Goal: Task Accomplishment & Management: Use online tool/utility

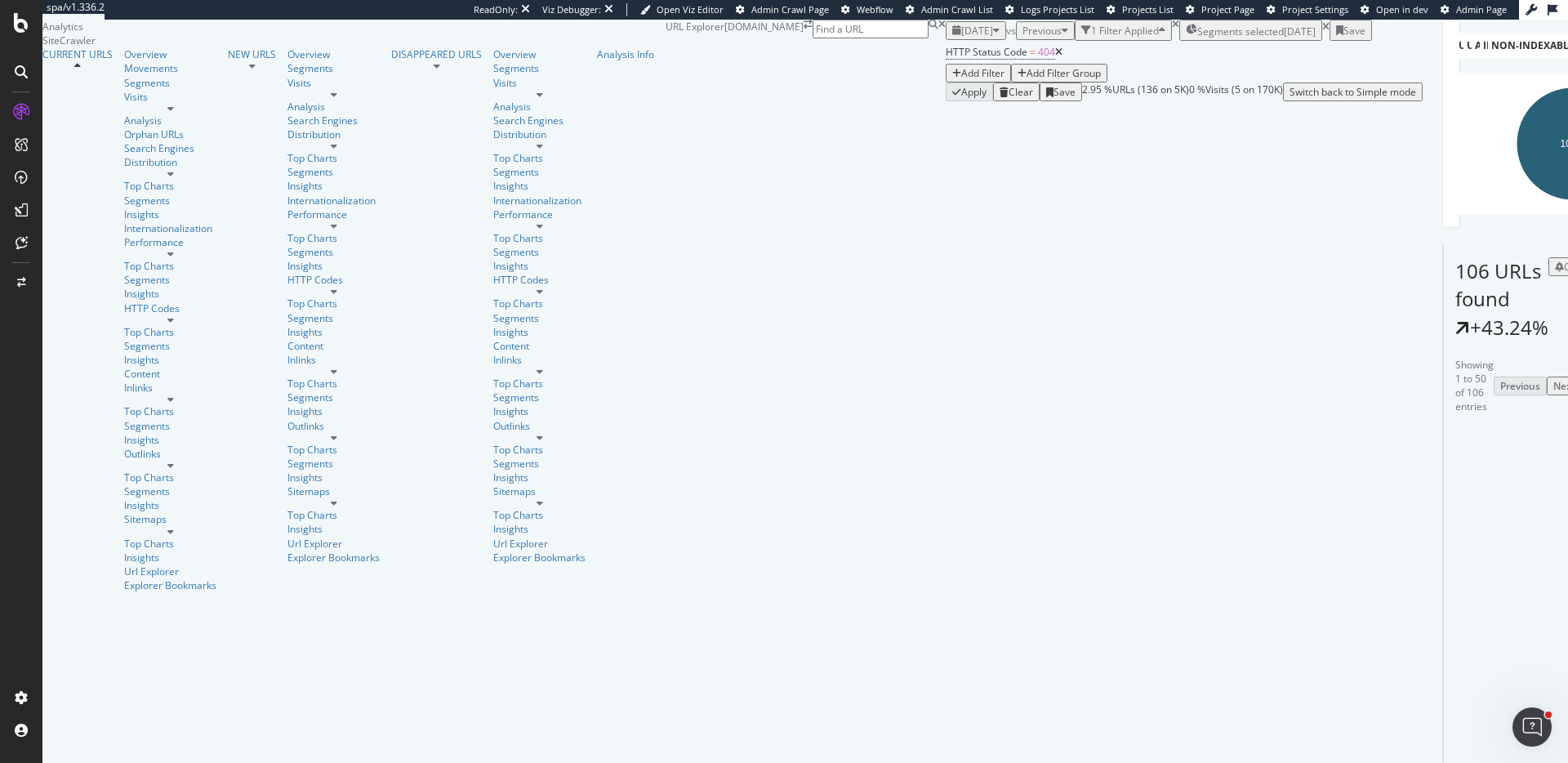
scroll to position [107, 0]
click at [1497, 493] on icon at bounding box center [1502, 498] width 9 height 9
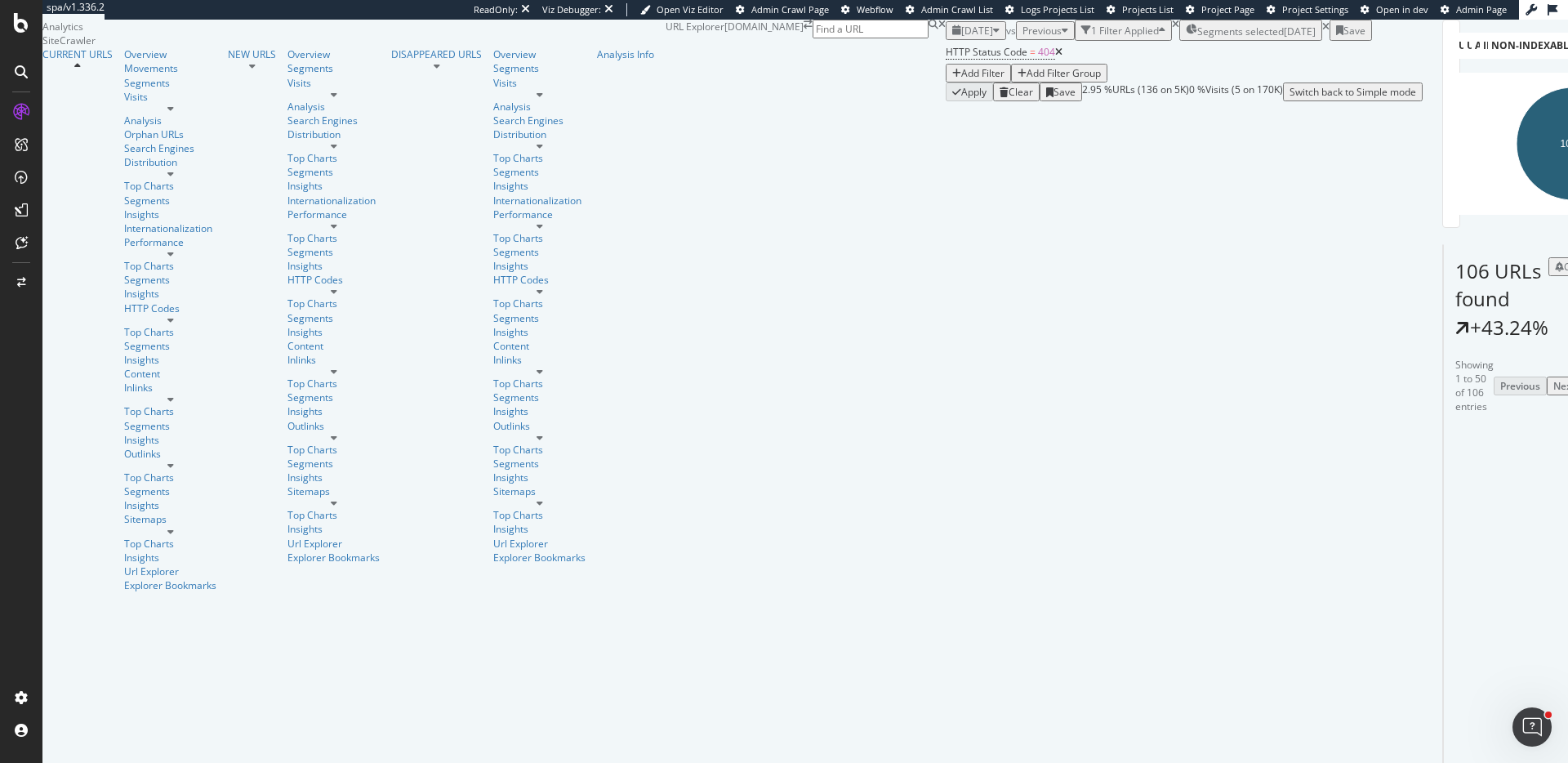
scroll to position [2816, 0]
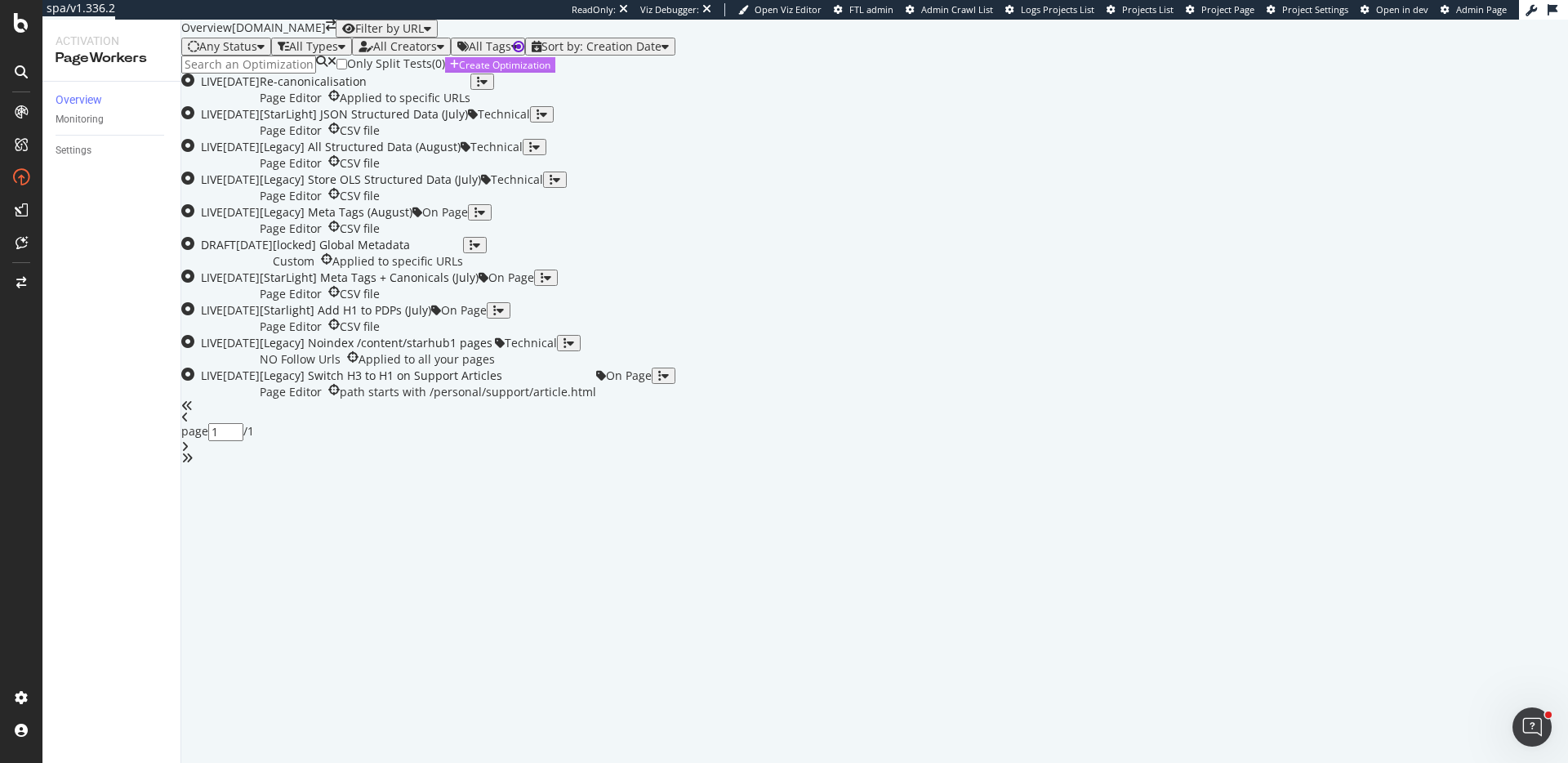
click at [550, 72] on div "Create Optimization" at bounding box center [505, 65] width 92 height 14
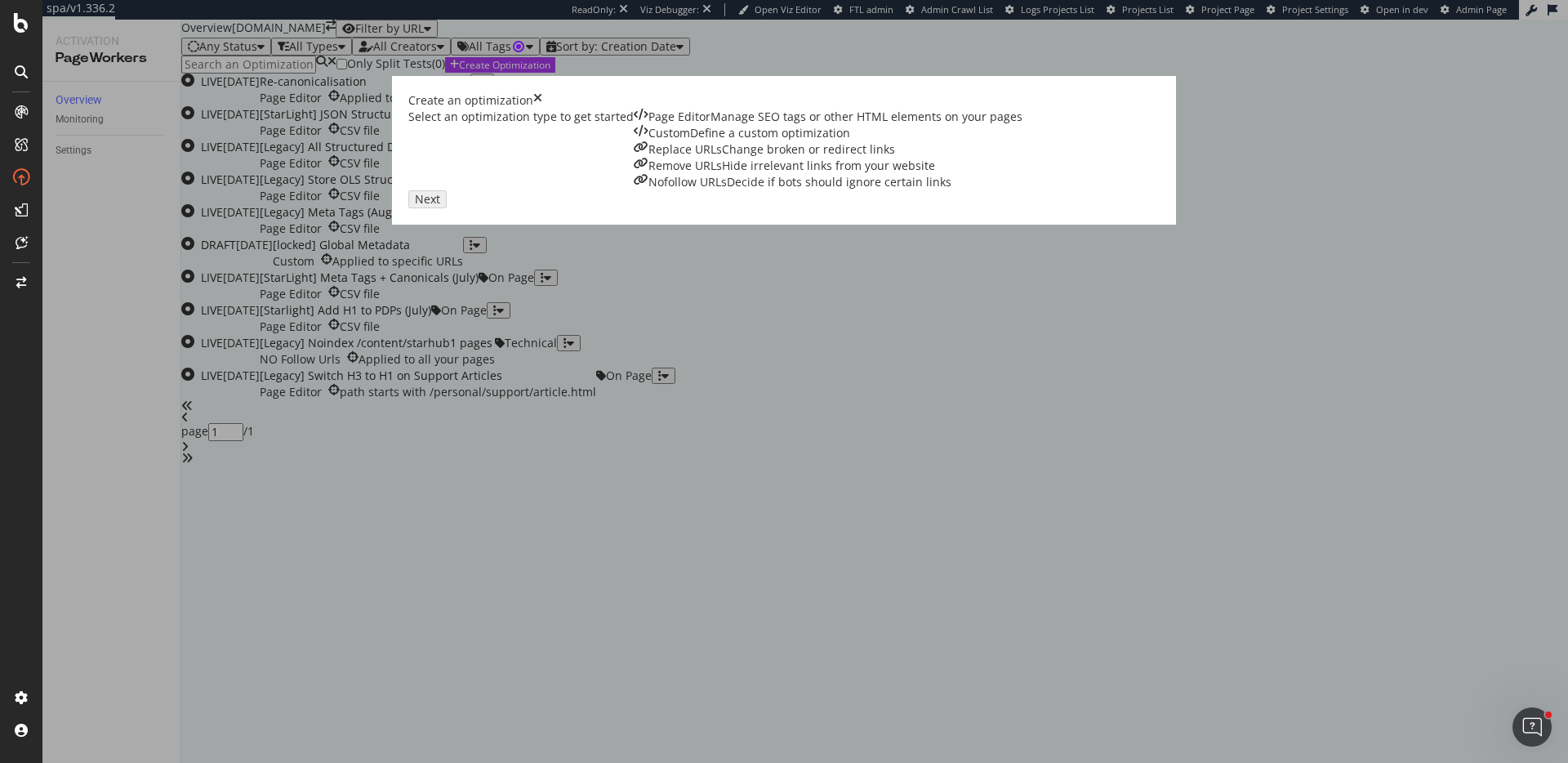
click at [722, 174] on div "Remove URLs" at bounding box center [685, 165] width 74 height 16
click at [434, 205] on div "Next" at bounding box center [424, 198] width 22 height 14
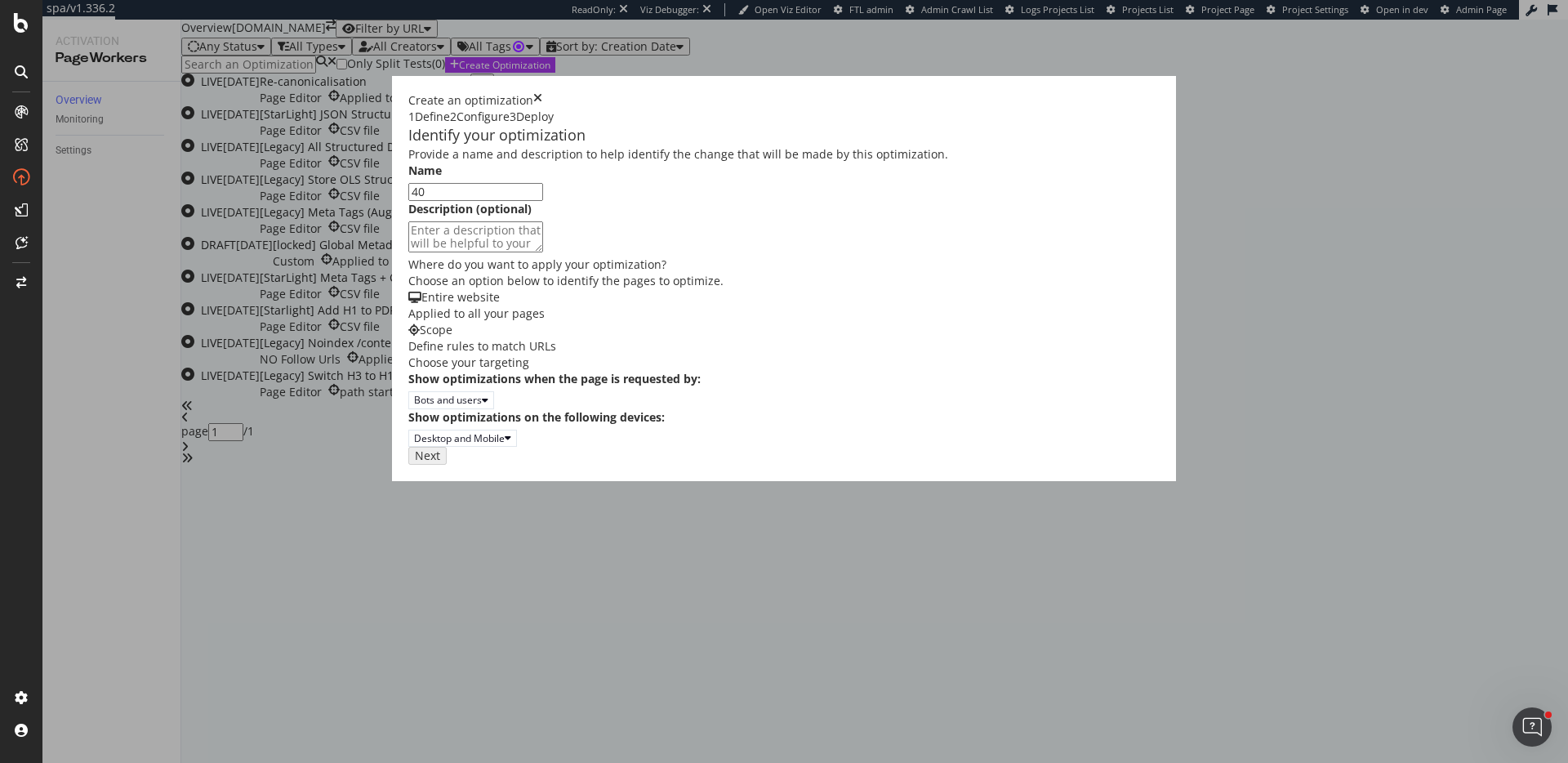
type input "404"
click at [434, 462] on div "Next" at bounding box center [424, 454] width 22 height 14
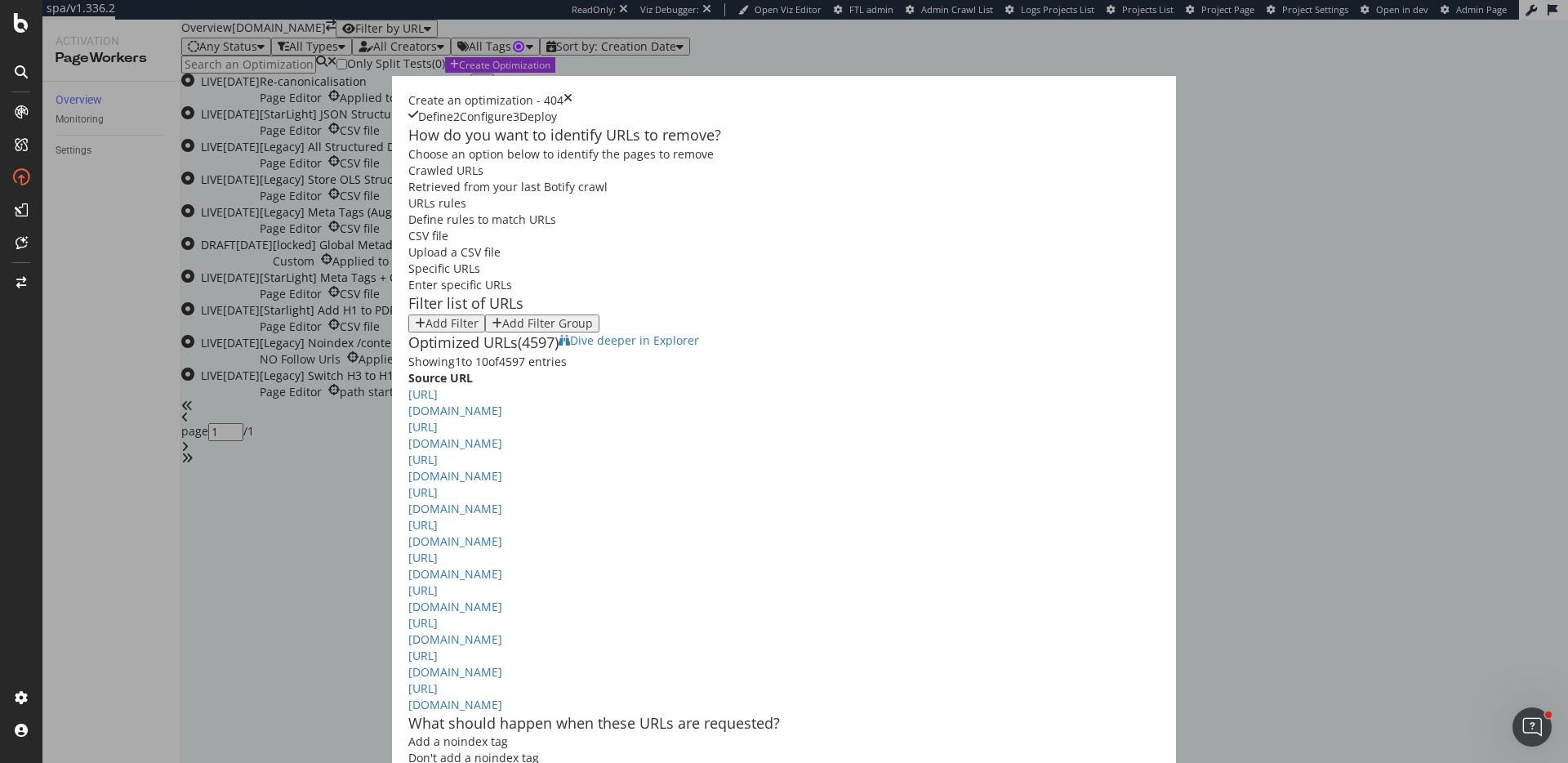
click at [426, 319] on div "Add Filter" at bounding box center [452, 324] width 53 height 13
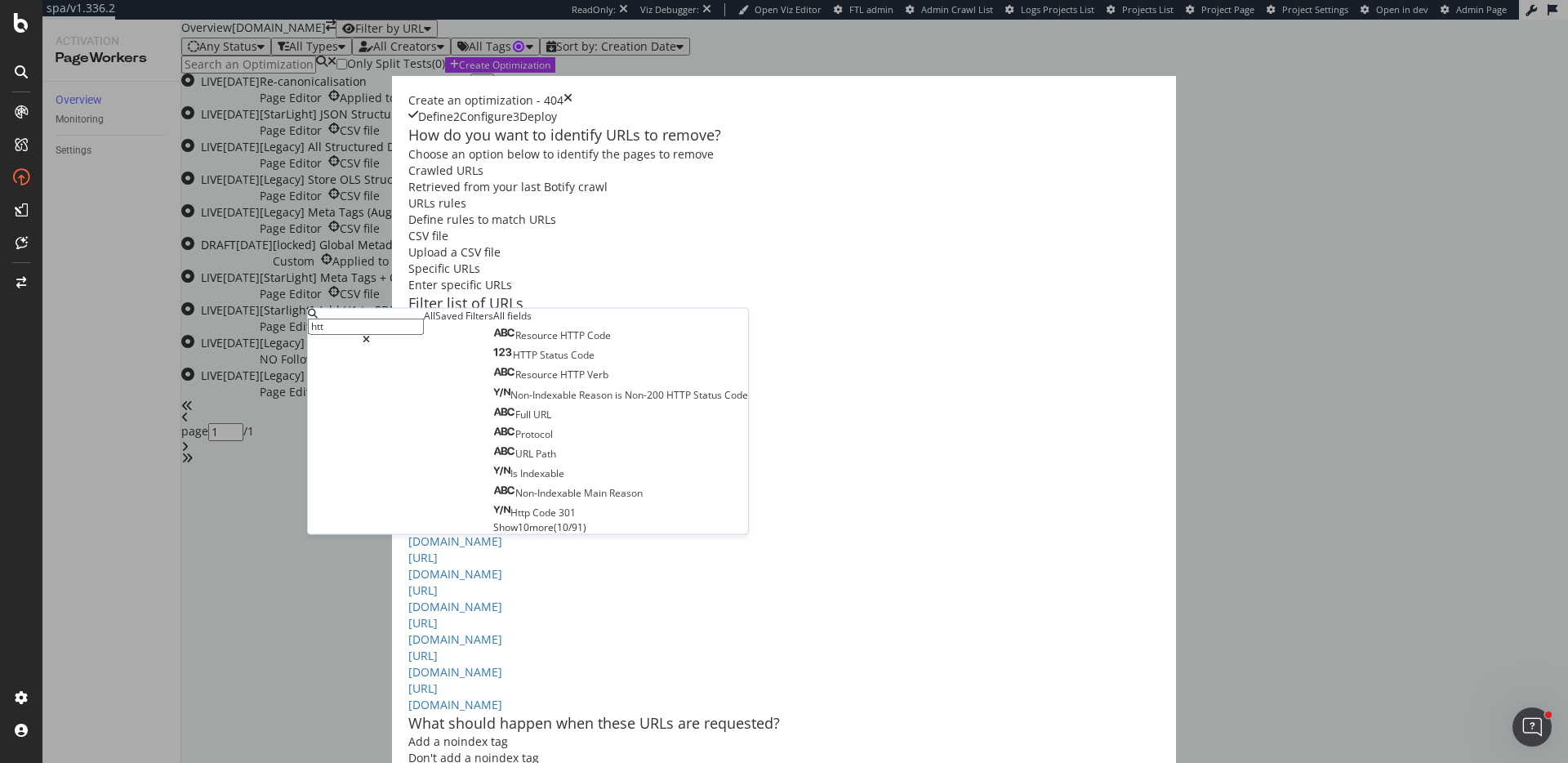
type input "http"
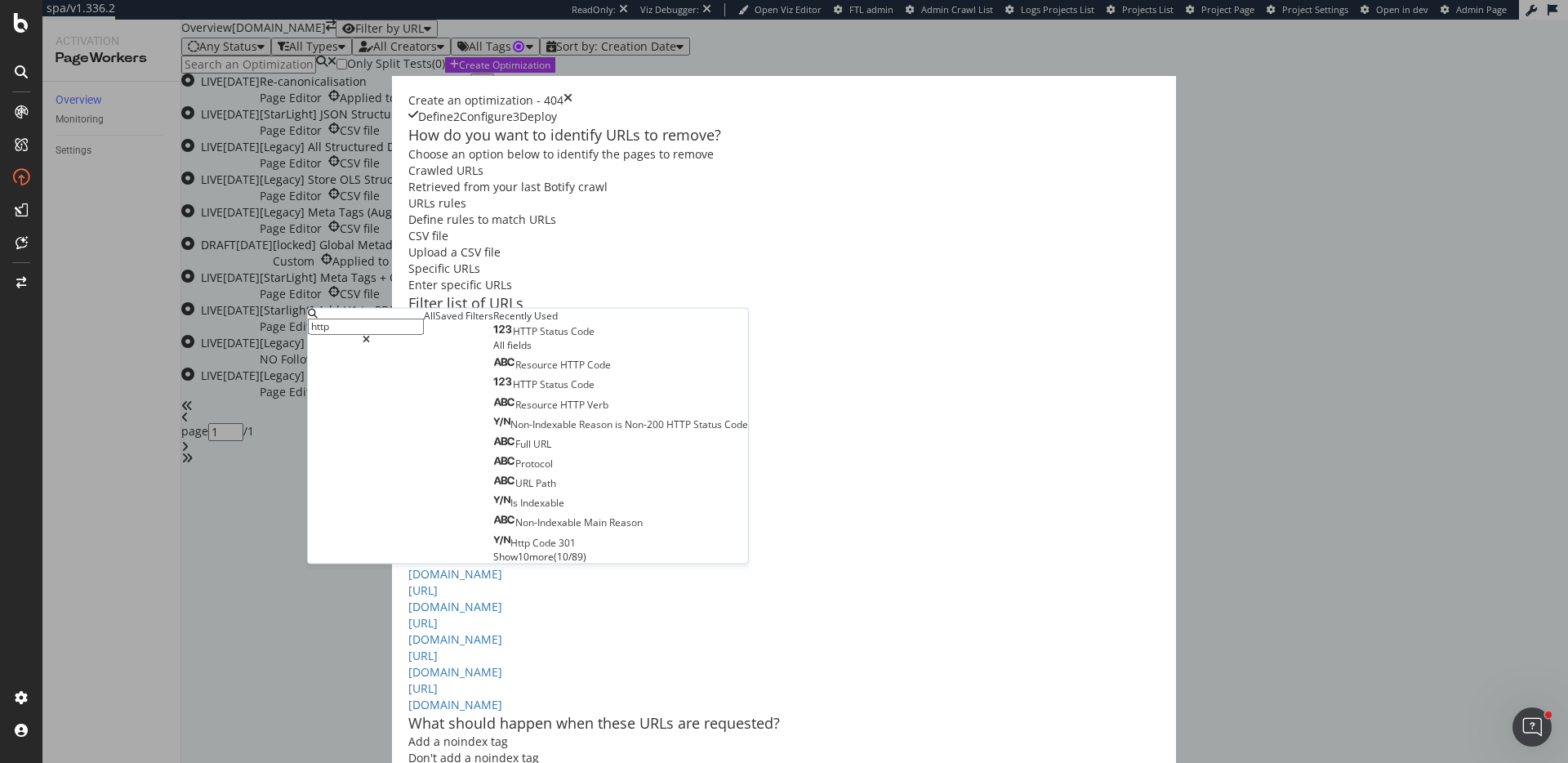
click at [540, 338] on span "Status" at bounding box center [555, 330] width 31 height 14
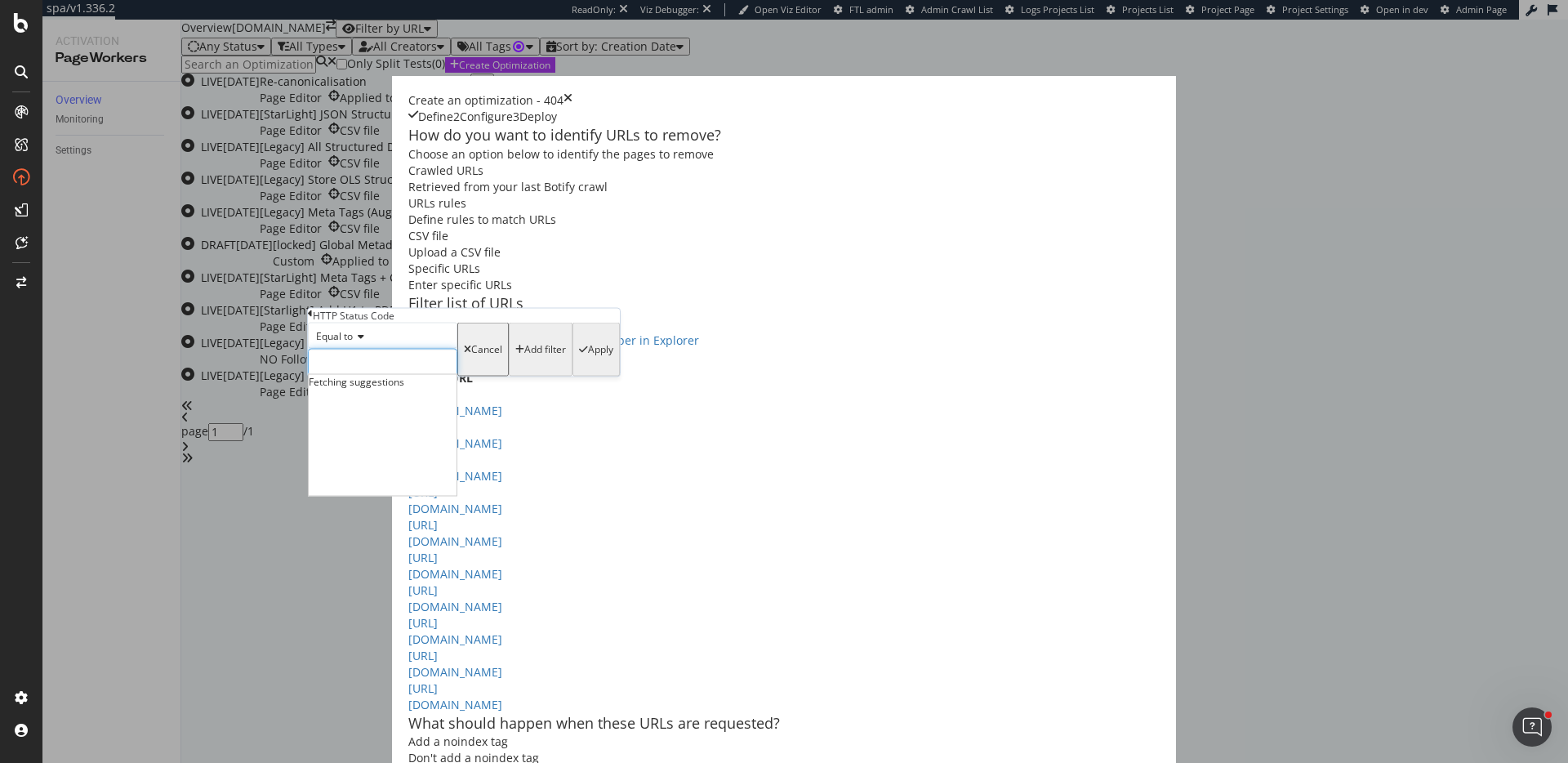
click at [358, 376] on input "modal" at bounding box center [383, 363] width 150 height 28
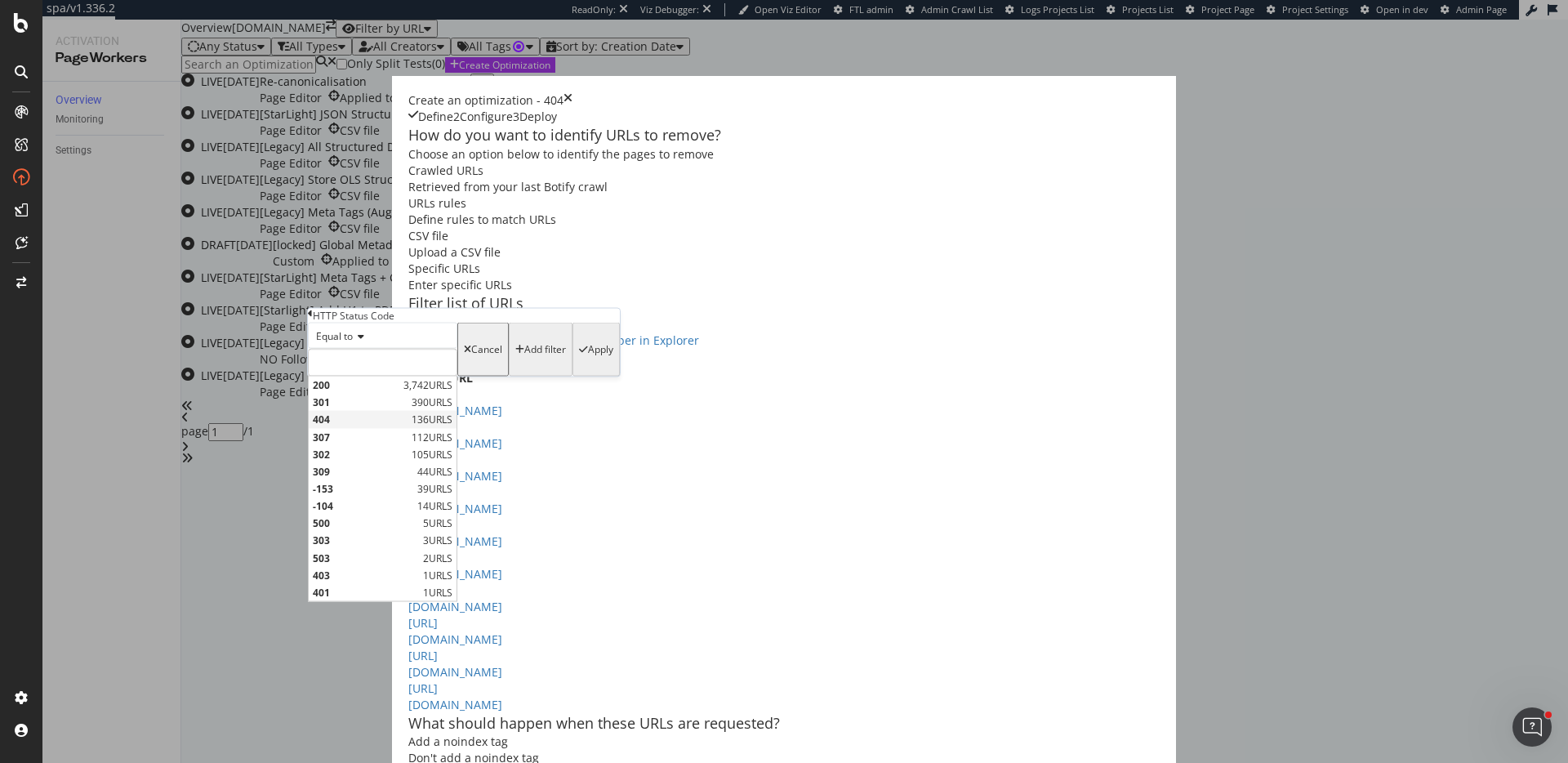
click at [353, 426] on span "404" at bounding box center [359, 419] width 95 height 14
type input "404"
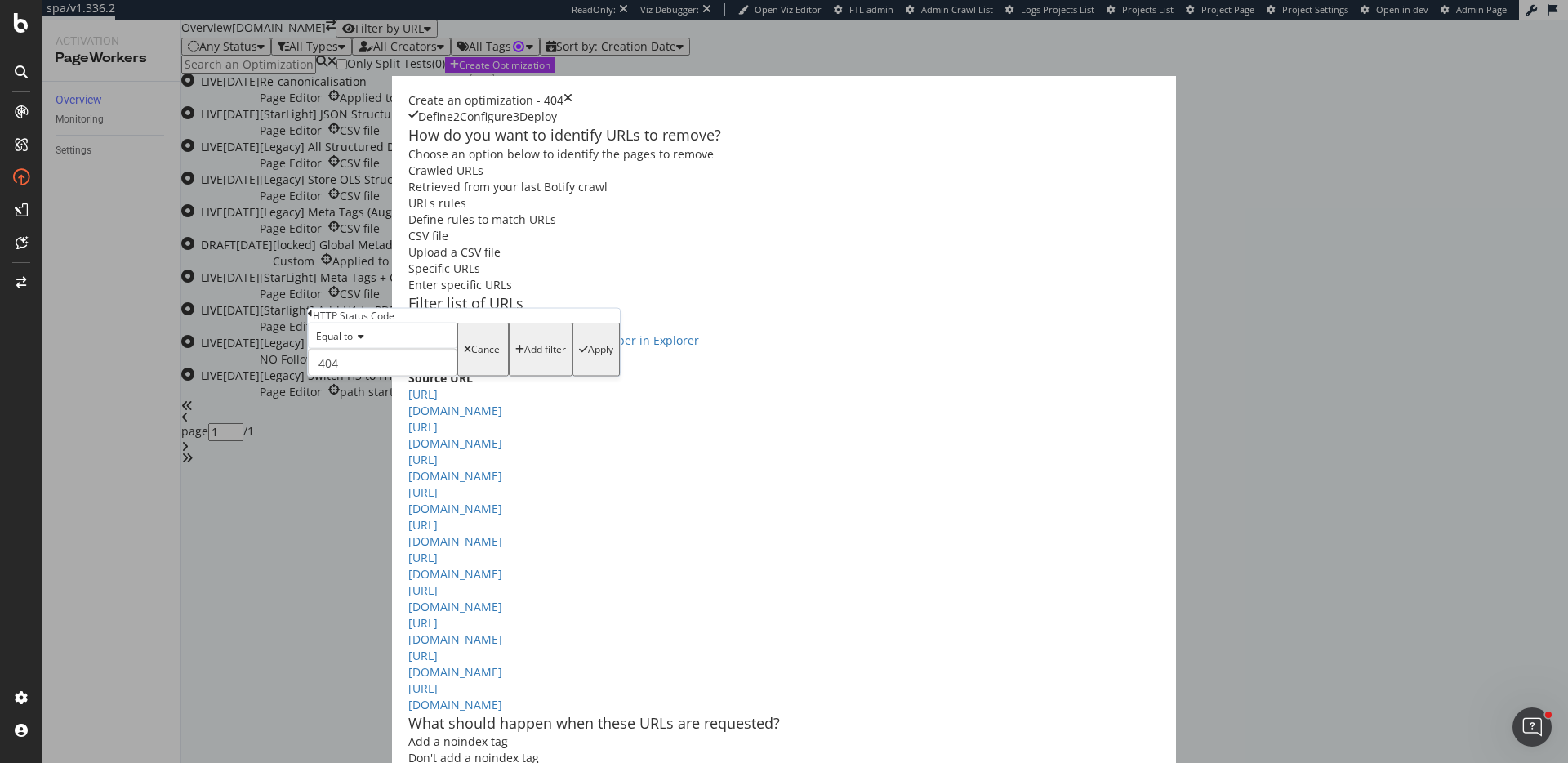
click at [588, 356] on div "Apply" at bounding box center [600, 349] width 25 height 11
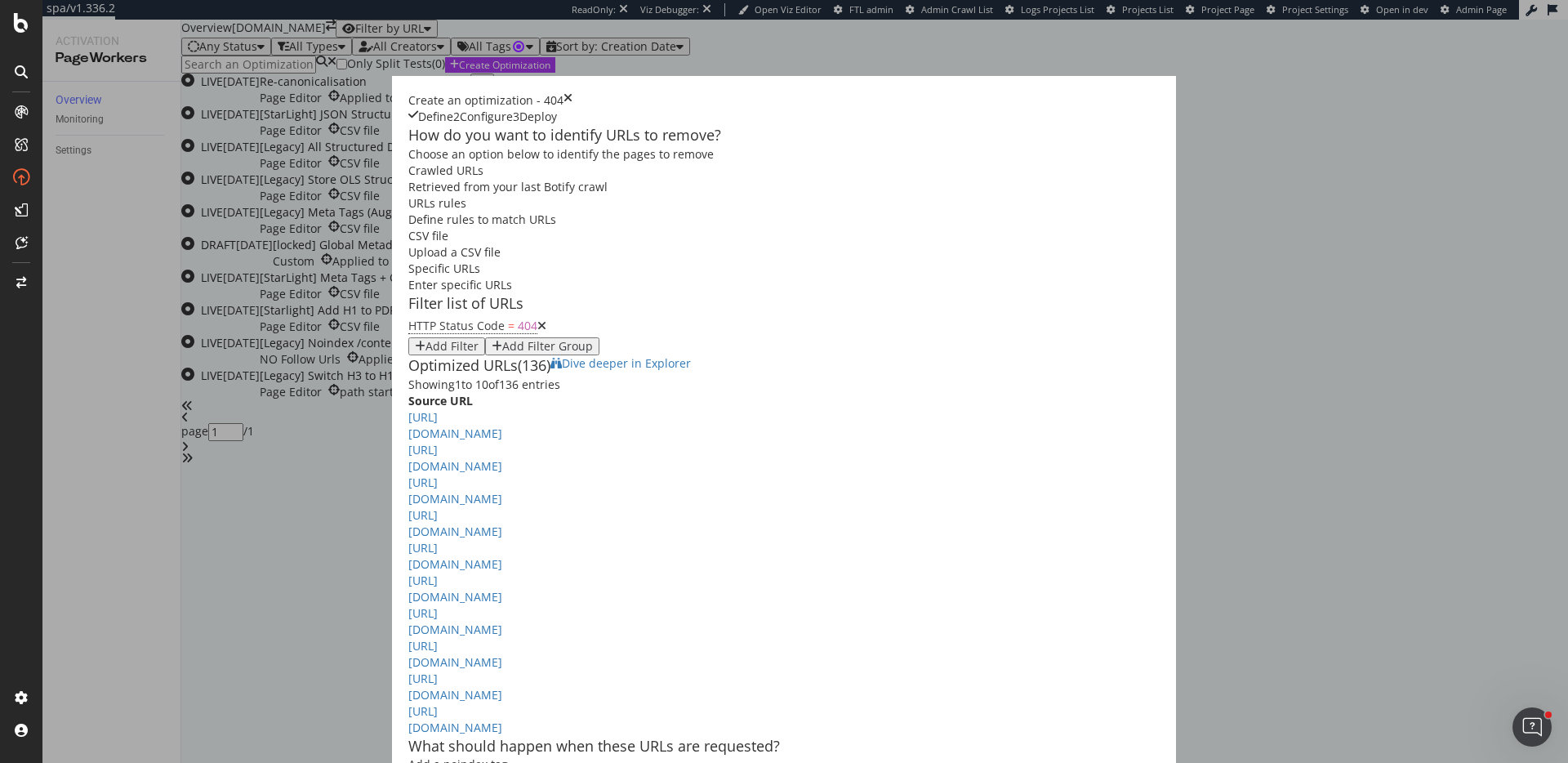
scroll to position [4, 0]
click at [691, 371] on span "Dive deeper in Explorer" at bounding box center [626, 363] width 129 height 16
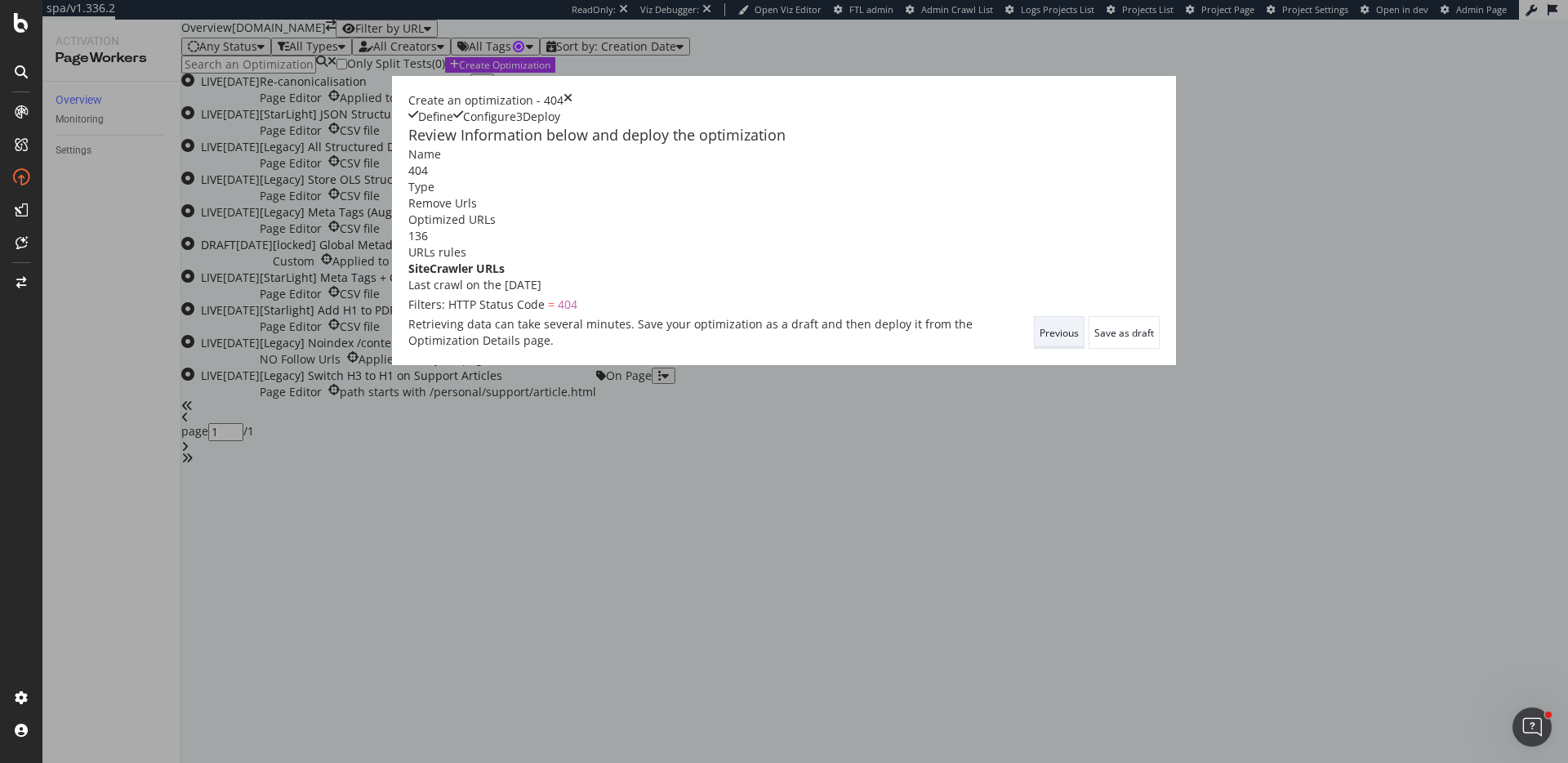
click at [1079, 340] on div "Previous" at bounding box center [1060, 332] width 39 height 14
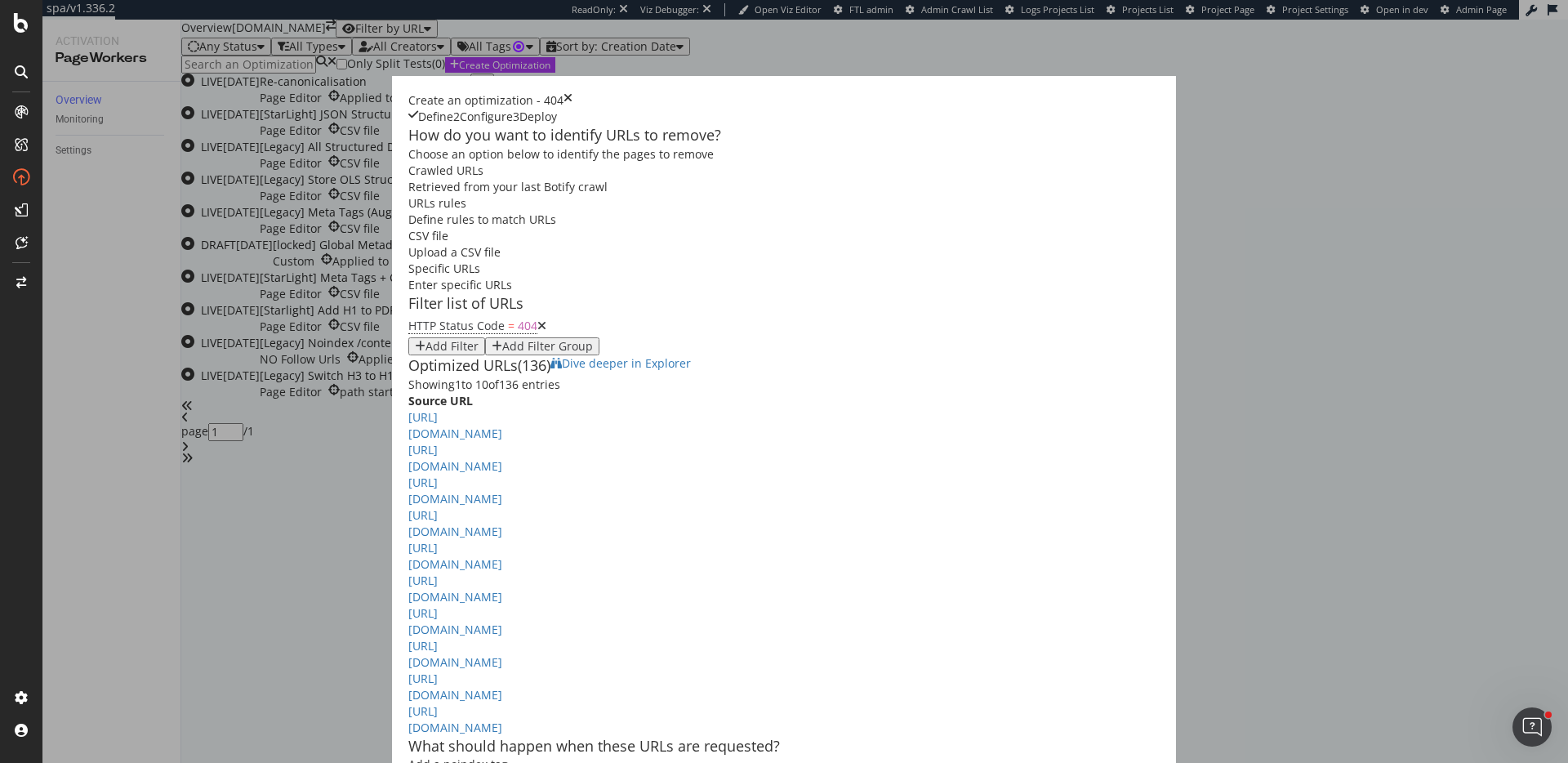
click at [573, 93] on icon "times" at bounding box center [568, 100] width 9 height 16
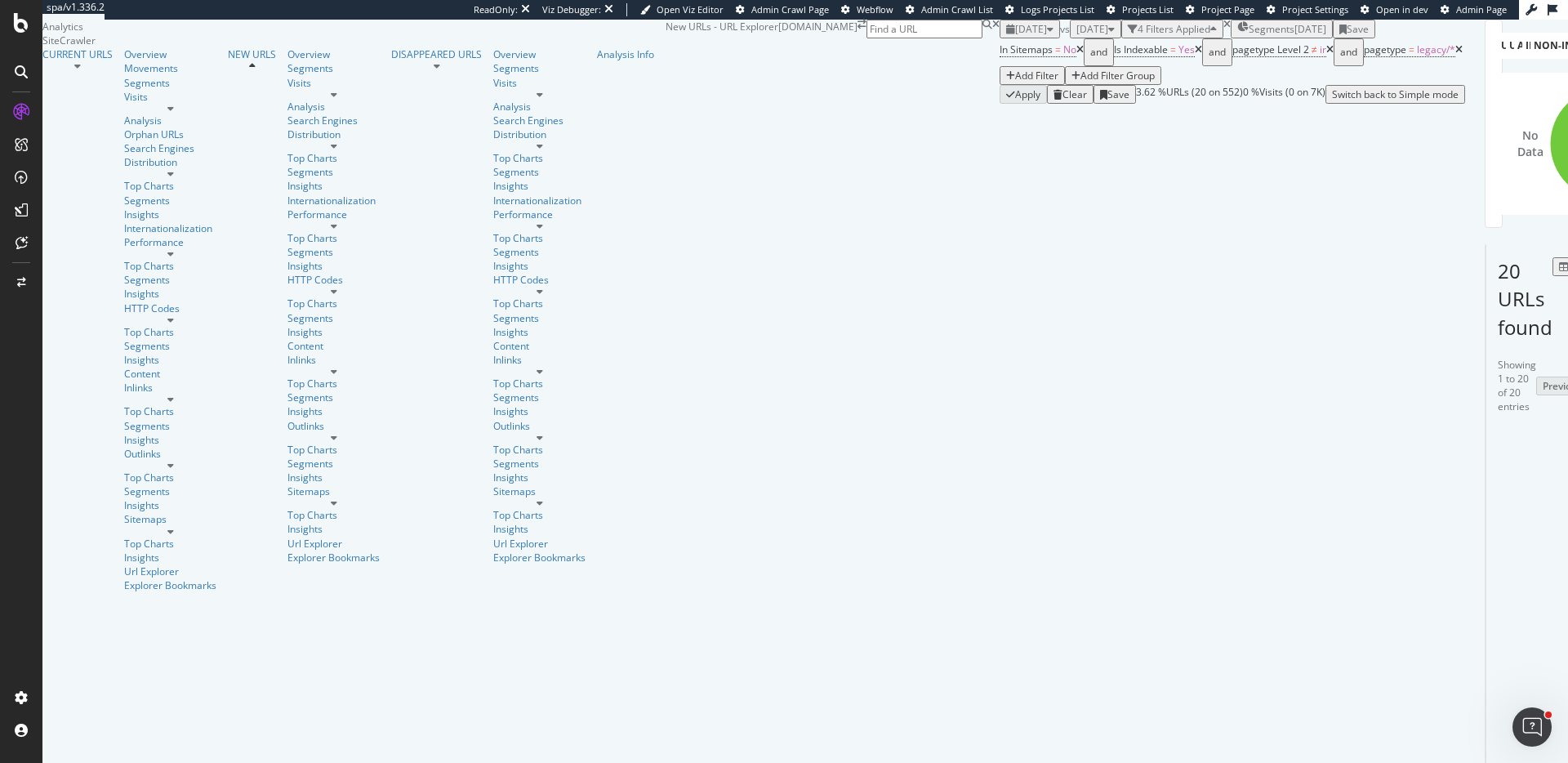
scroll to position [292, 0]
click at [1553, 587] on icon at bounding box center [1558, 592] width 9 height 9
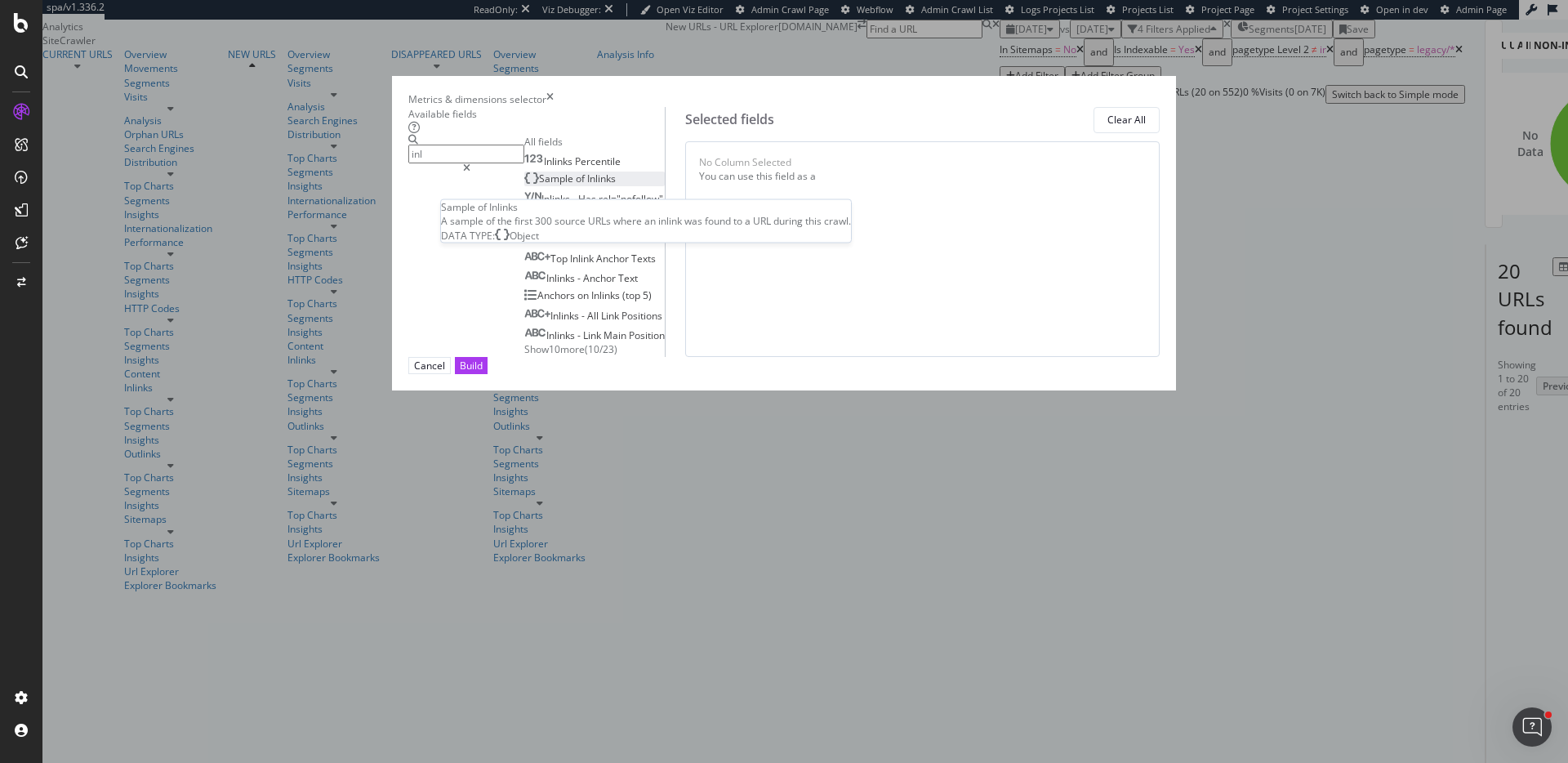
type input "inl"
click at [616, 185] on div "Sample of Inlinks" at bounding box center [570, 178] width 92 height 14
click at [488, 374] on button "Build" at bounding box center [471, 365] width 33 height 17
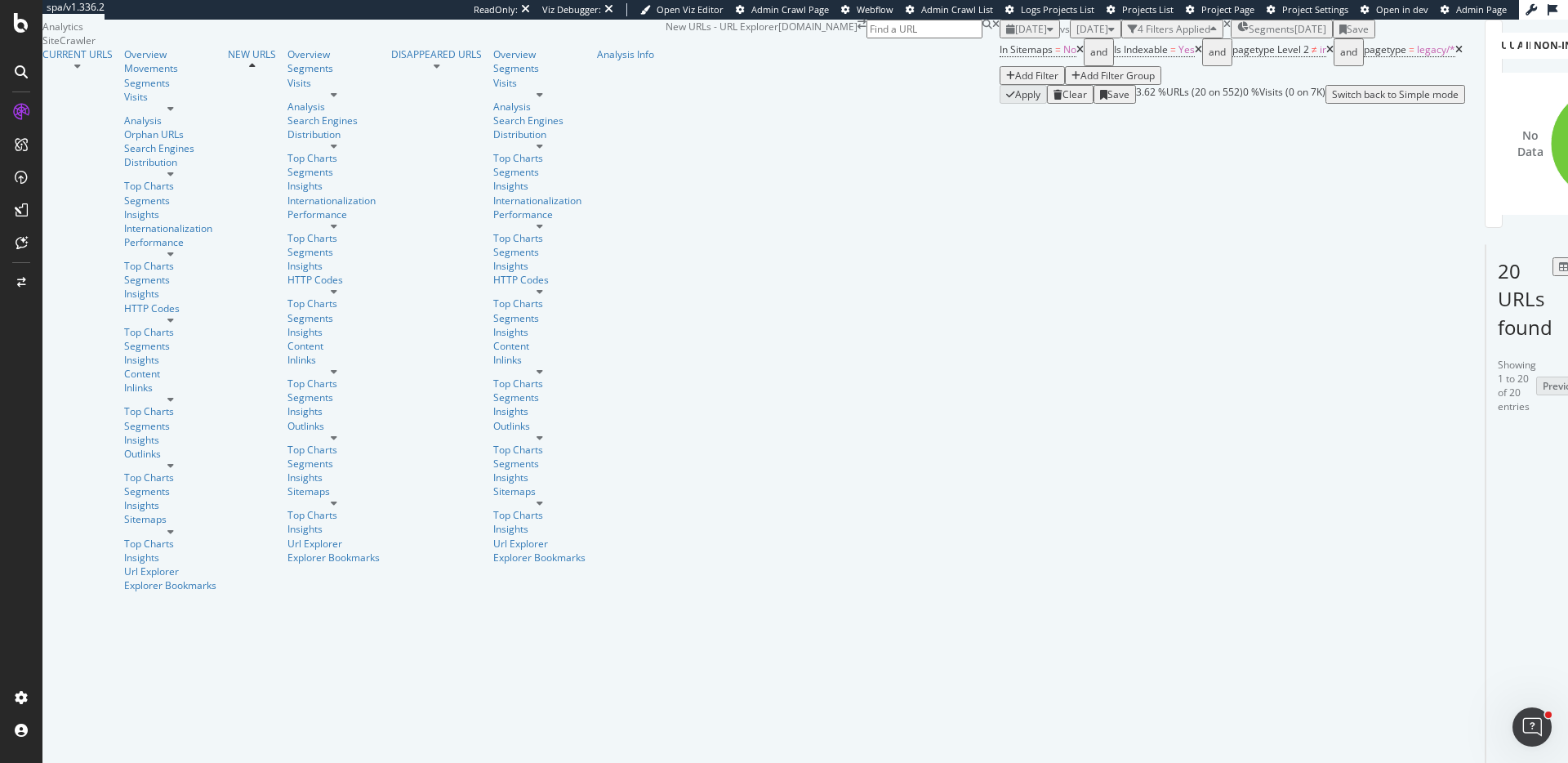
scroll to position [216, 0]
